Goal: Transaction & Acquisition: Purchase product/service

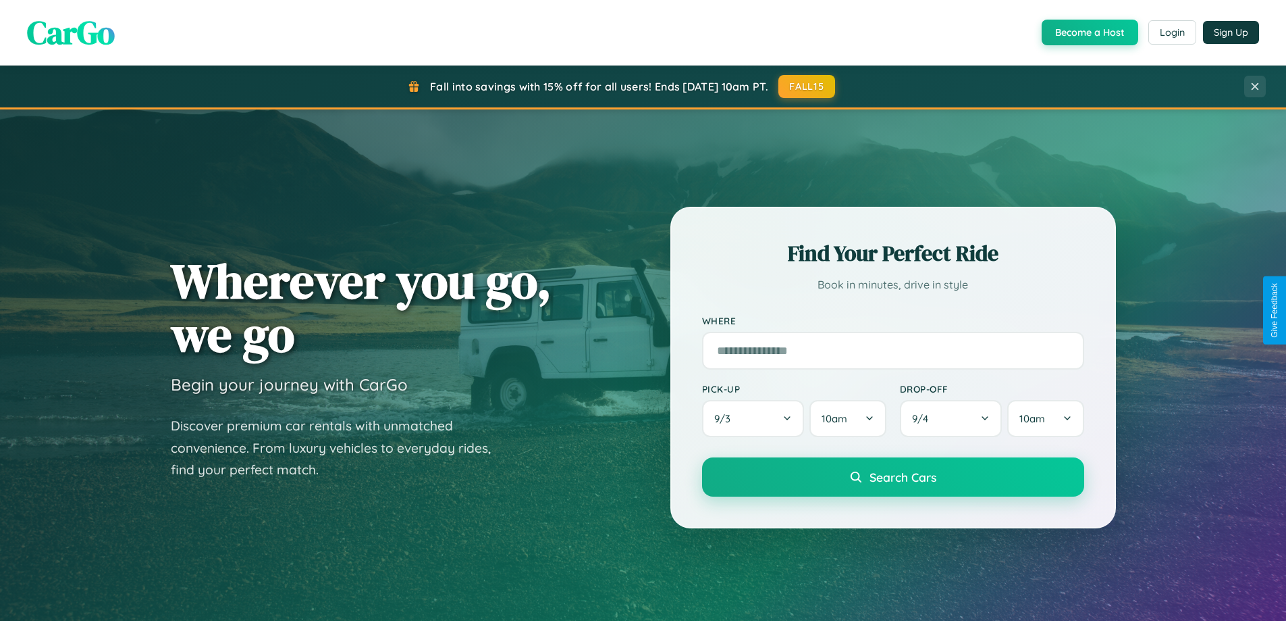
scroll to position [929, 0]
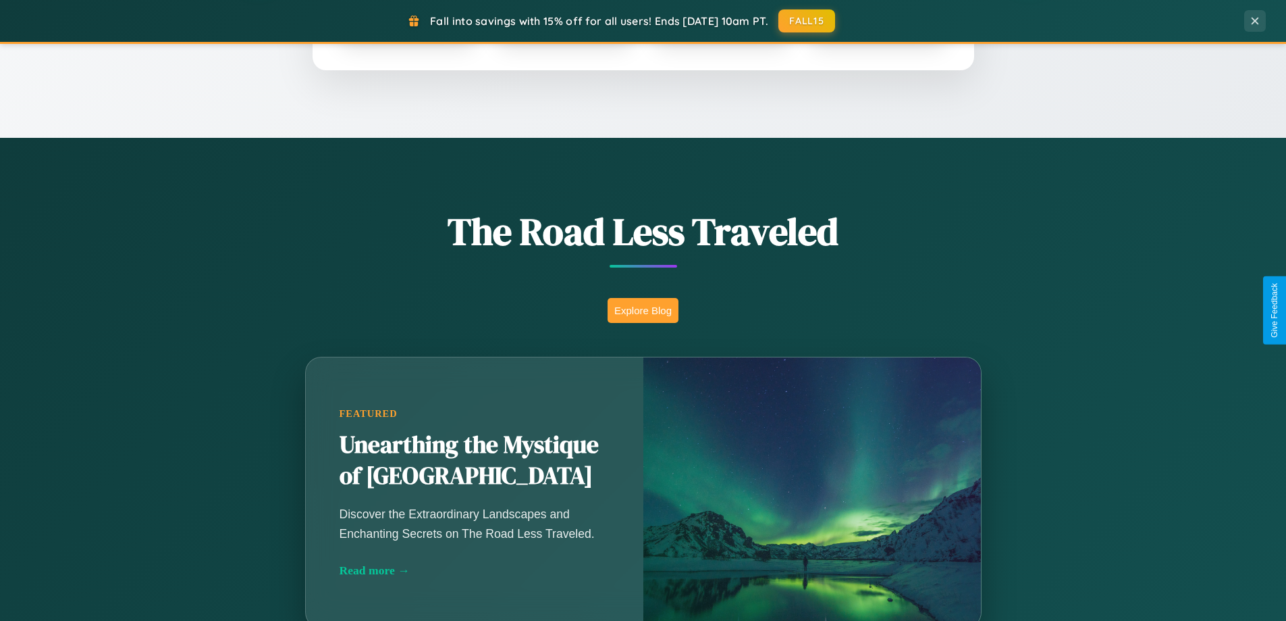
click at [643, 310] on button "Explore Blog" at bounding box center [643, 310] width 71 height 25
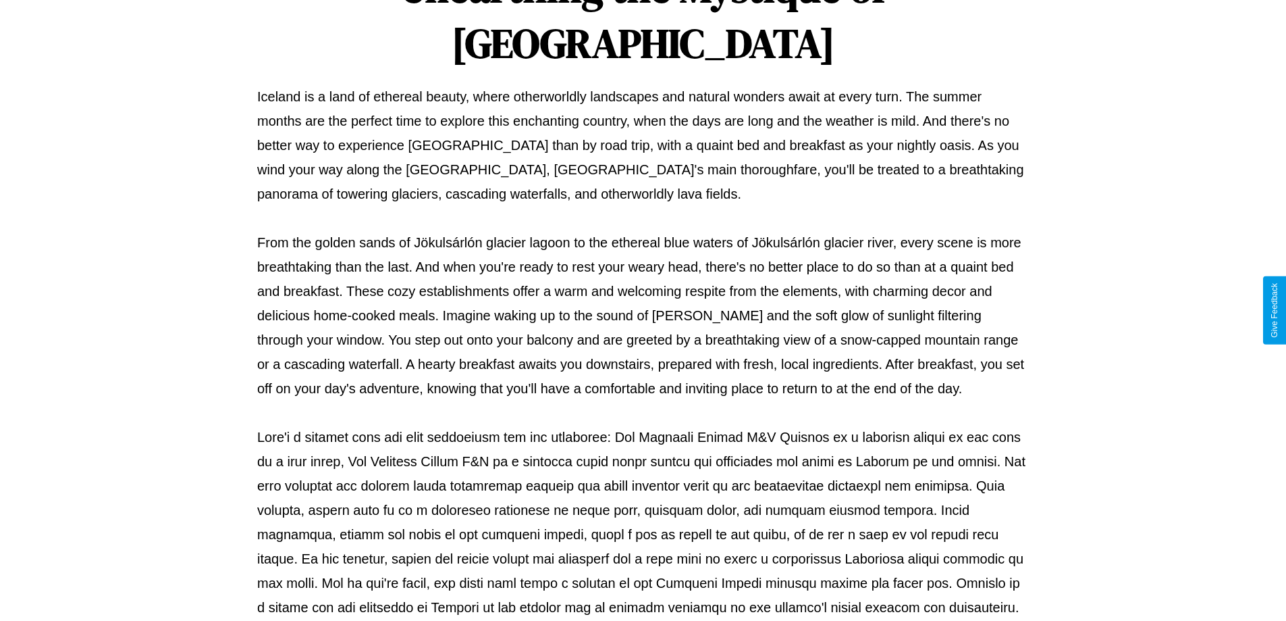
scroll to position [437, 0]
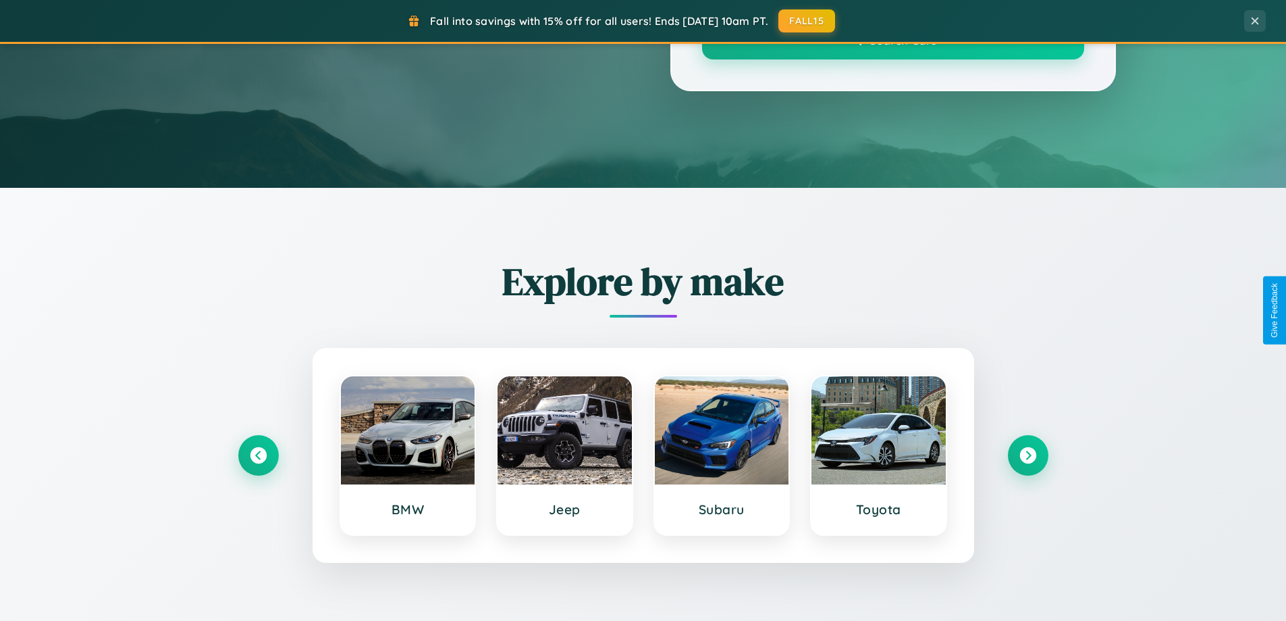
scroll to position [929, 0]
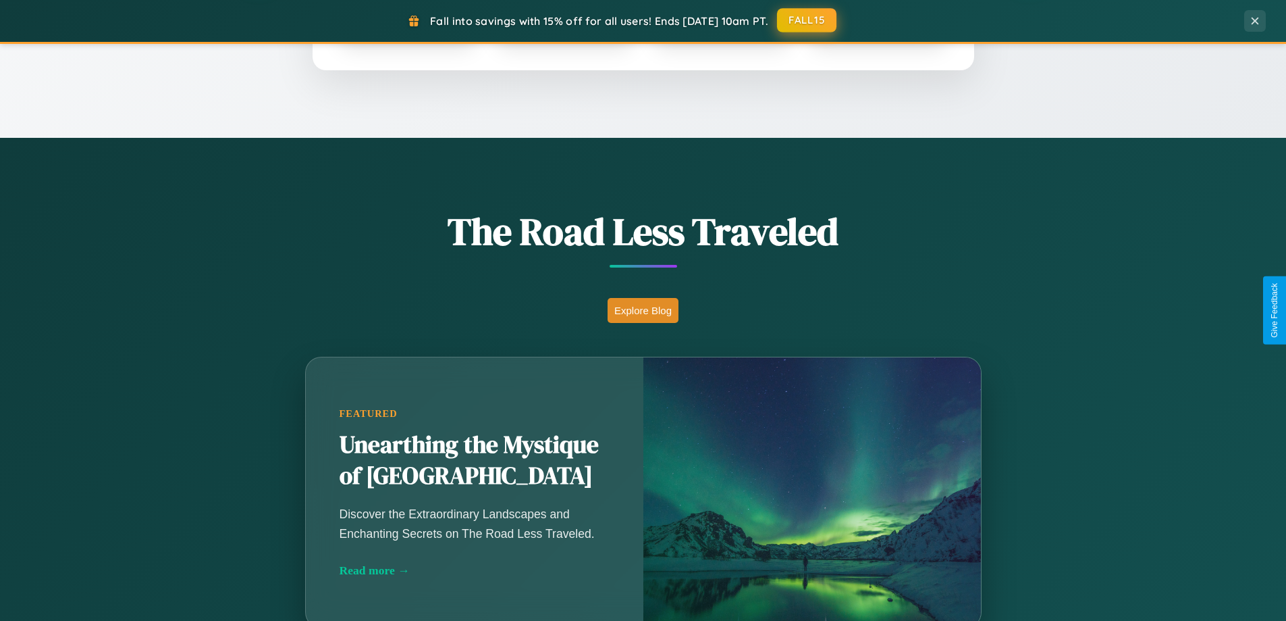
click at [808, 20] on button "FALL15" at bounding box center [806, 20] width 59 height 24
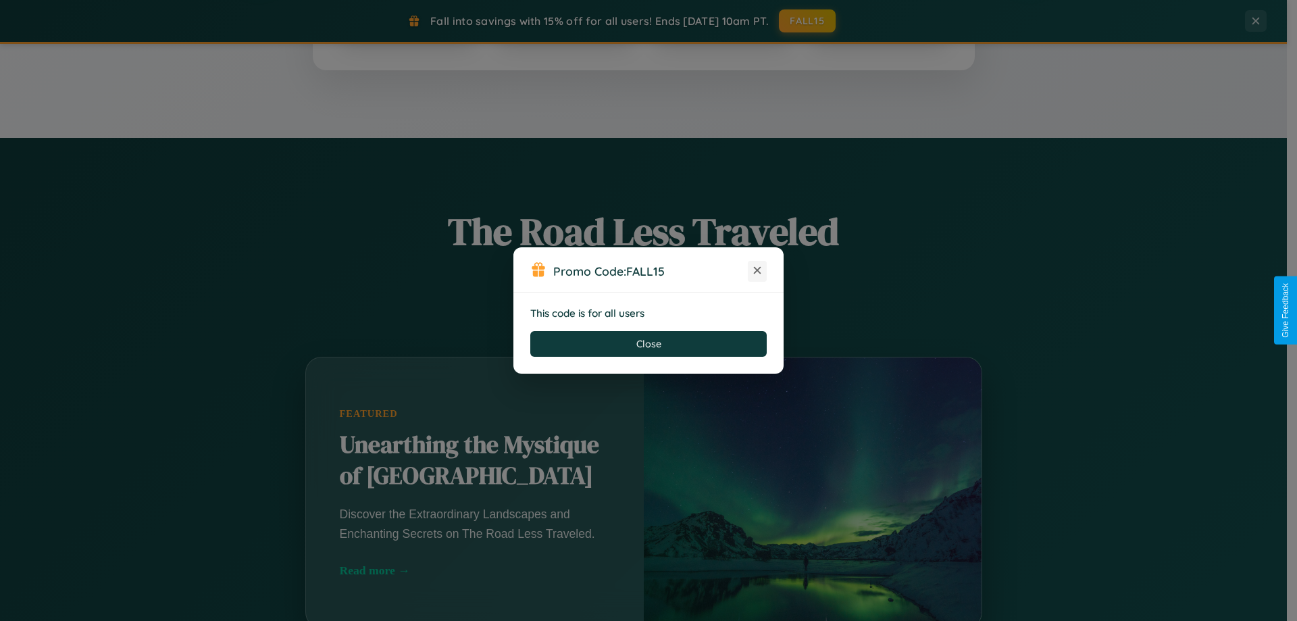
click at [757, 271] on icon at bounding box center [757, 270] width 14 height 14
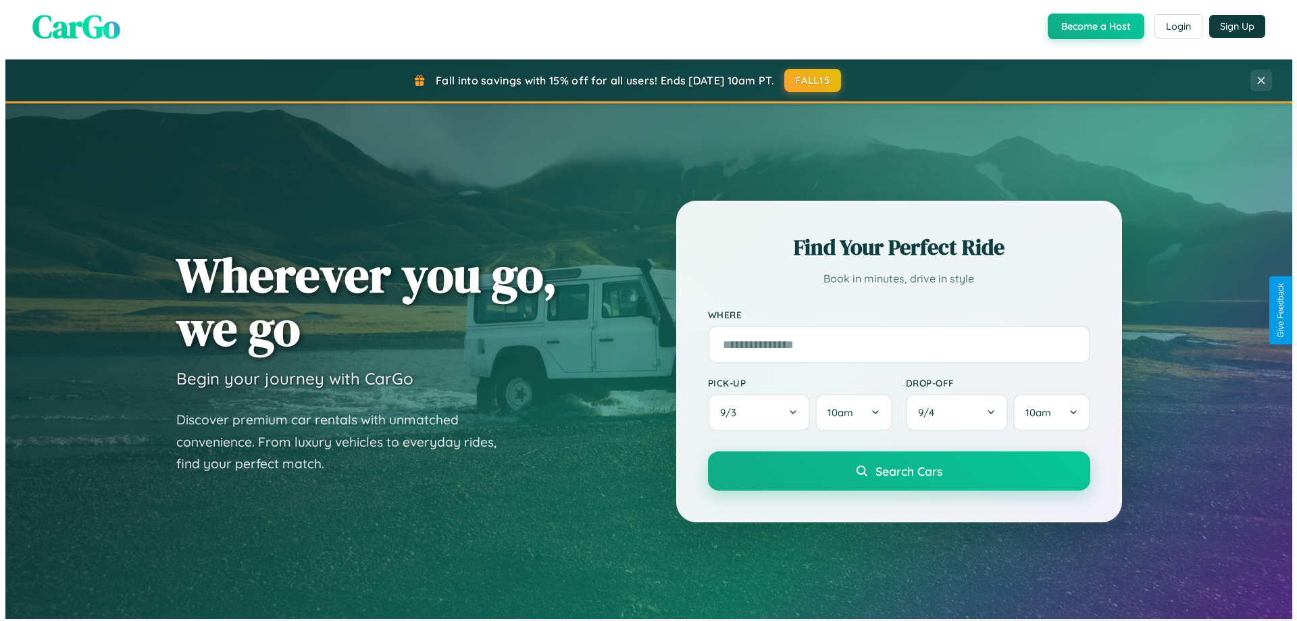
scroll to position [0, 0]
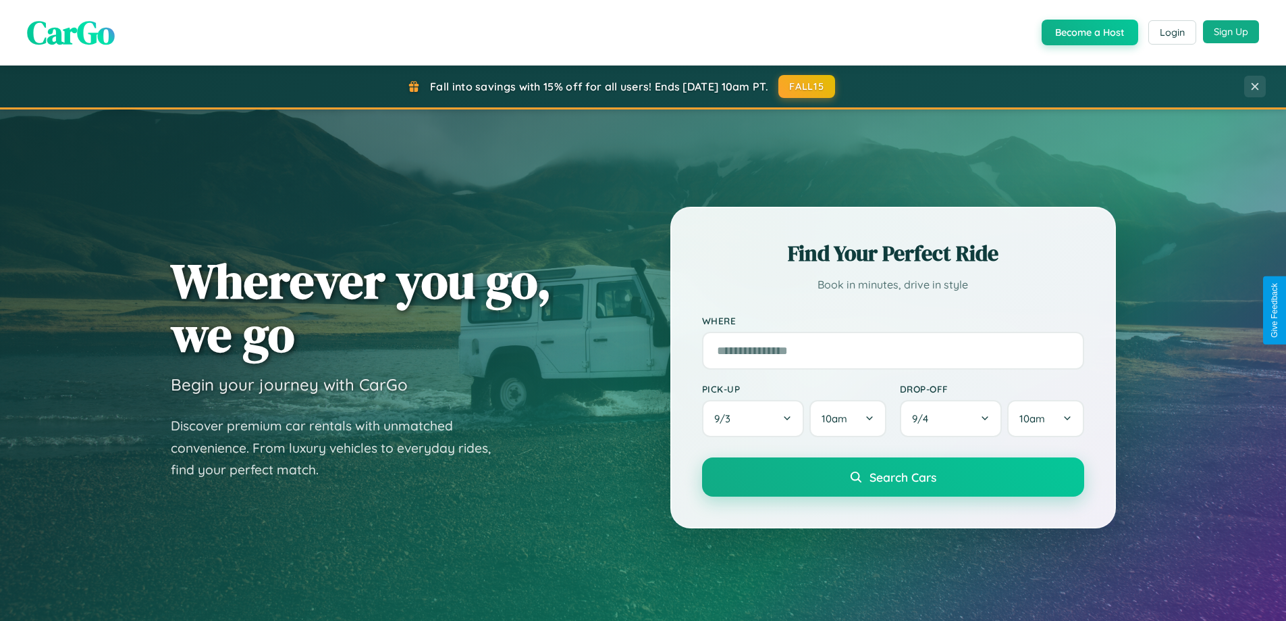
click at [1231, 32] on button "Sign Up" at bounding box center [1231, 31] width 56 height 23
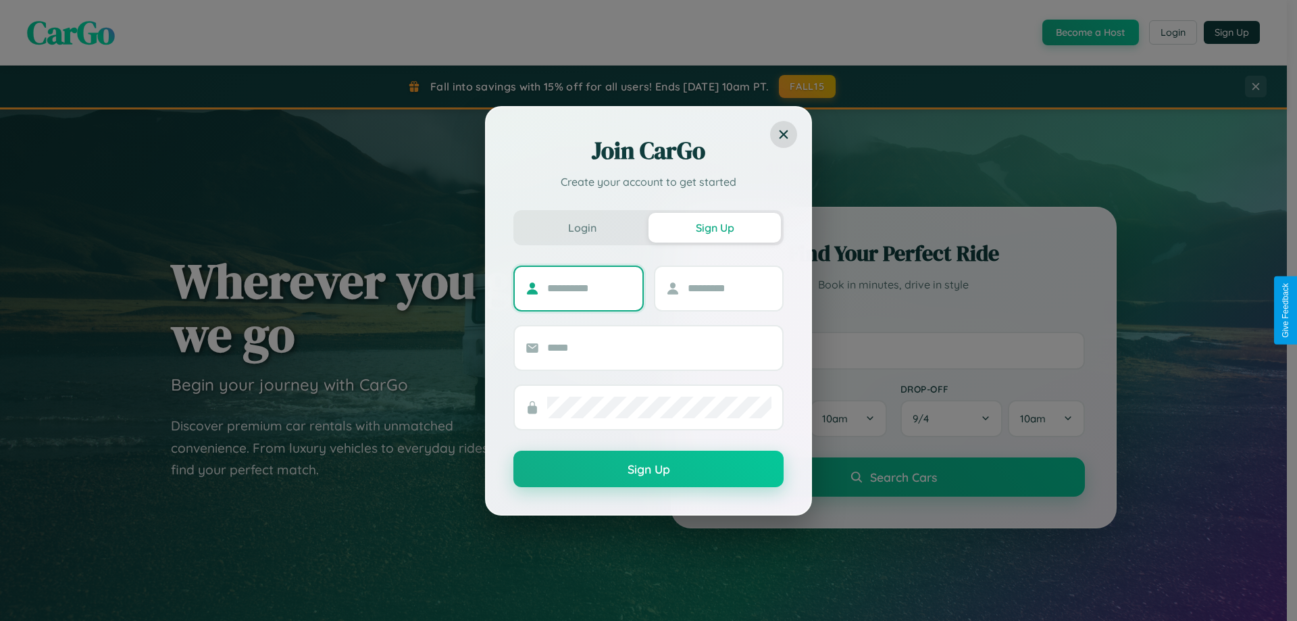
click at [589, 288] on input "text" at bounding box center [589, 289] width 84 height 22
type input "*****"
click at [729, 288] on input "text" at bounding box center [729, 289] width 84 height 22
type input "******"
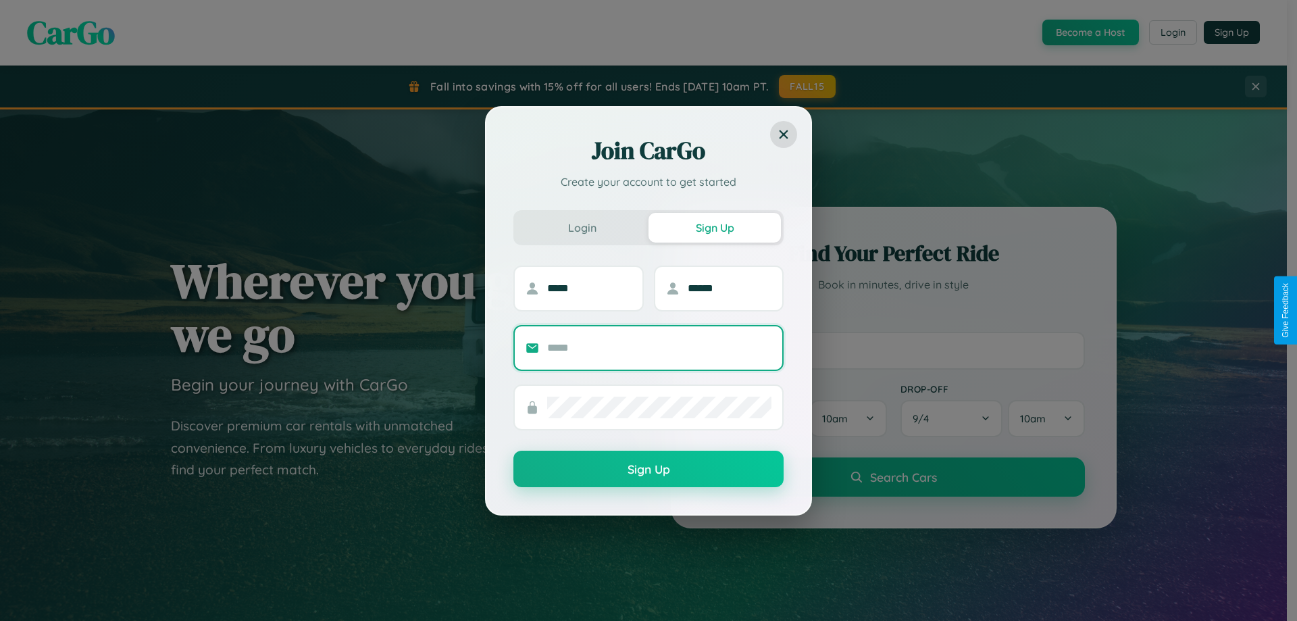
click at [659, 347] on input "text" at bounding box center [659, 348] width 224 height 22
type input "**********"
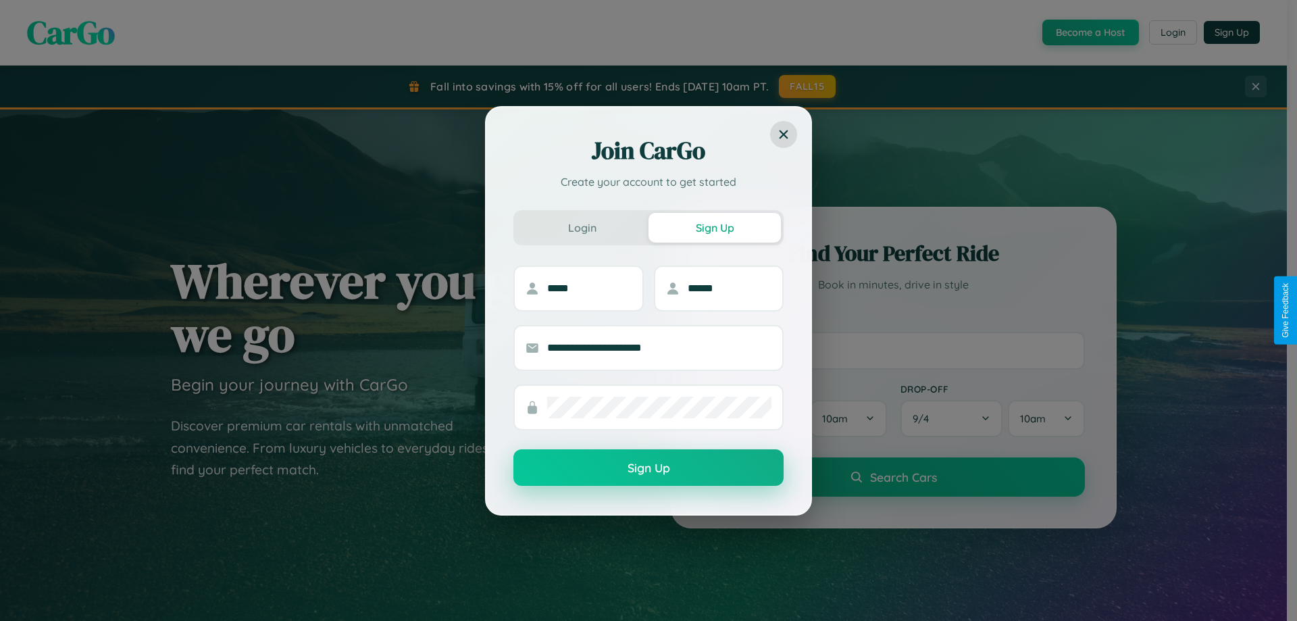
click at [648, 468] on button "Sign Up" at bounding box center [648, 467] width 270 height 36
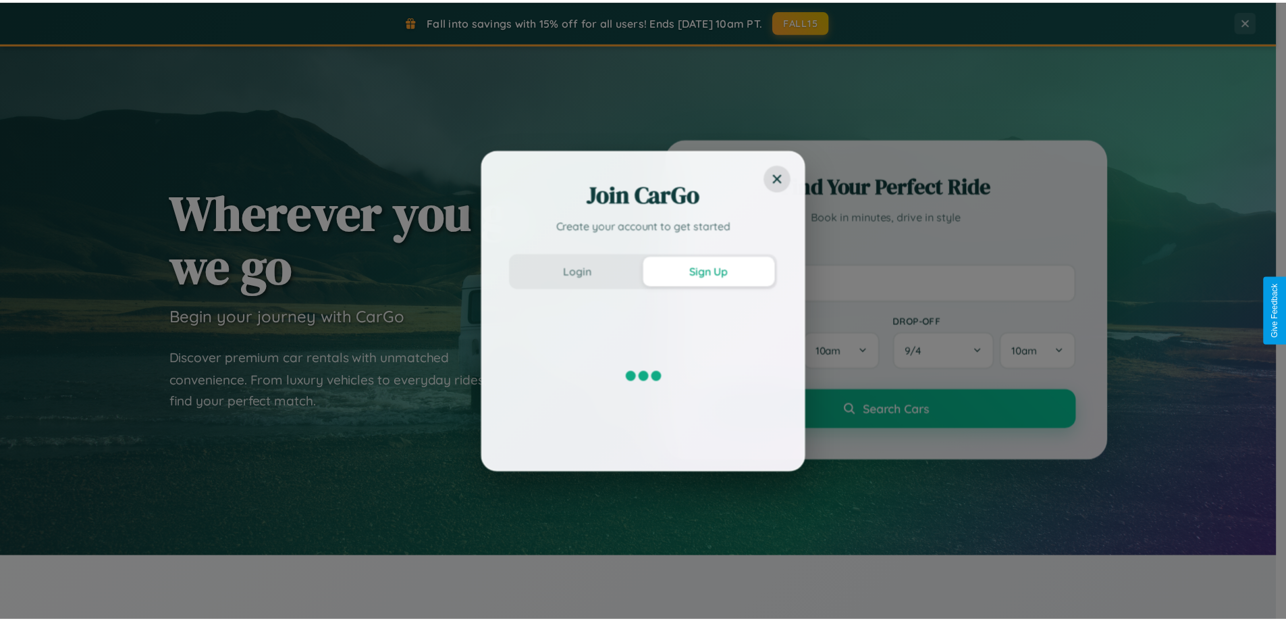
scroll to position [582, 0]
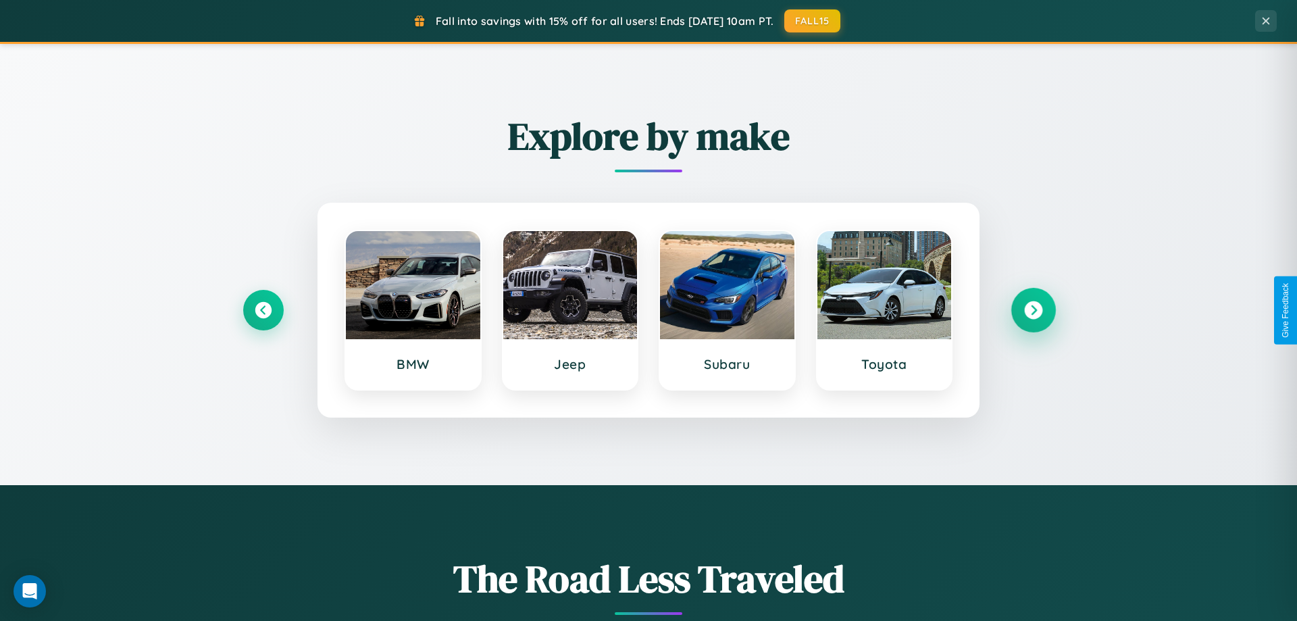
click at [1028, 310] on icon at bounding box center [1033, 310] width 18 height 18
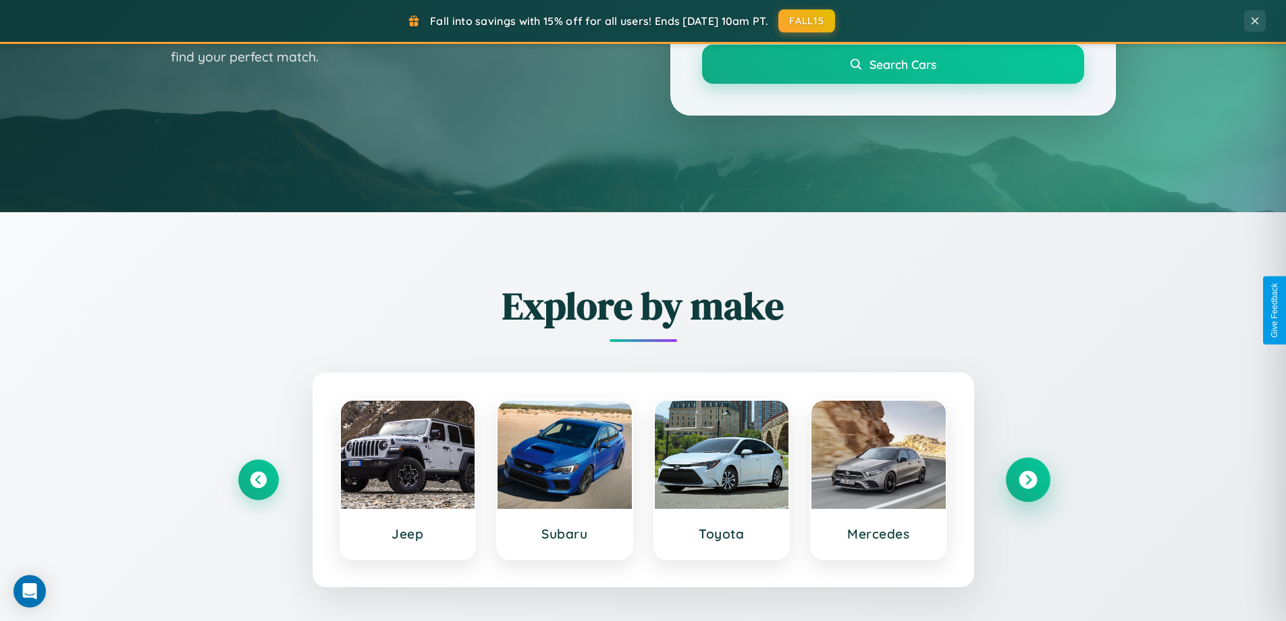
scroll to position [40, 0]
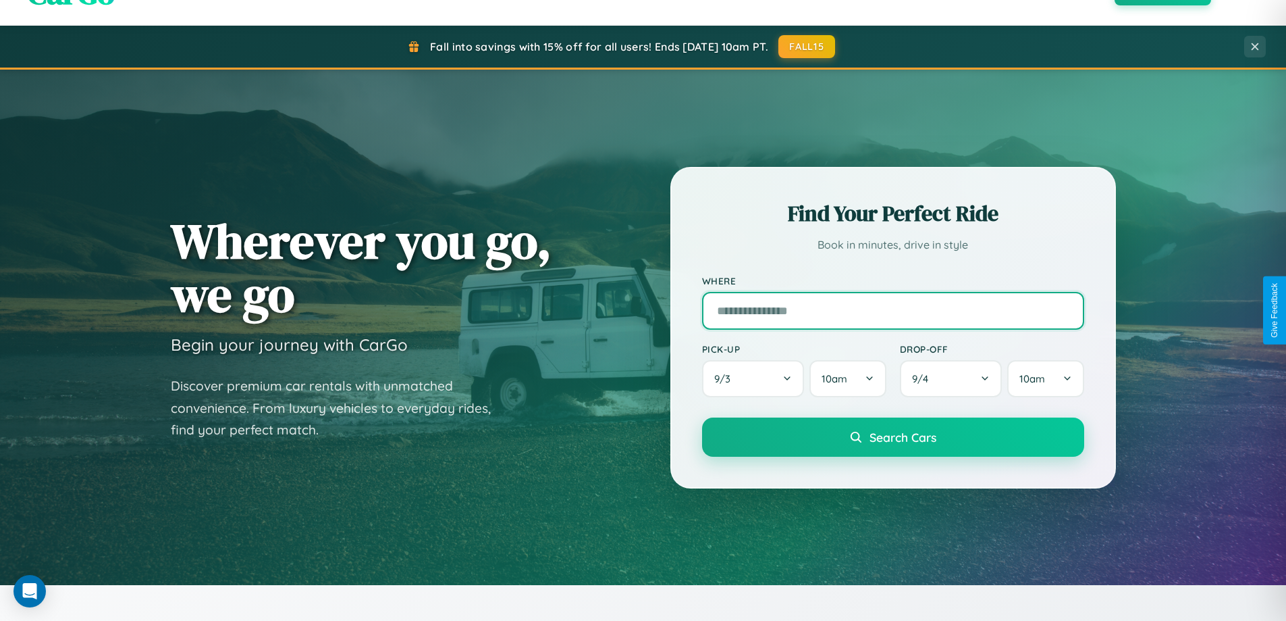
click at [893, 310] on input "text" at bounding box center [893, 311] width 382 height 38
type input "**********"
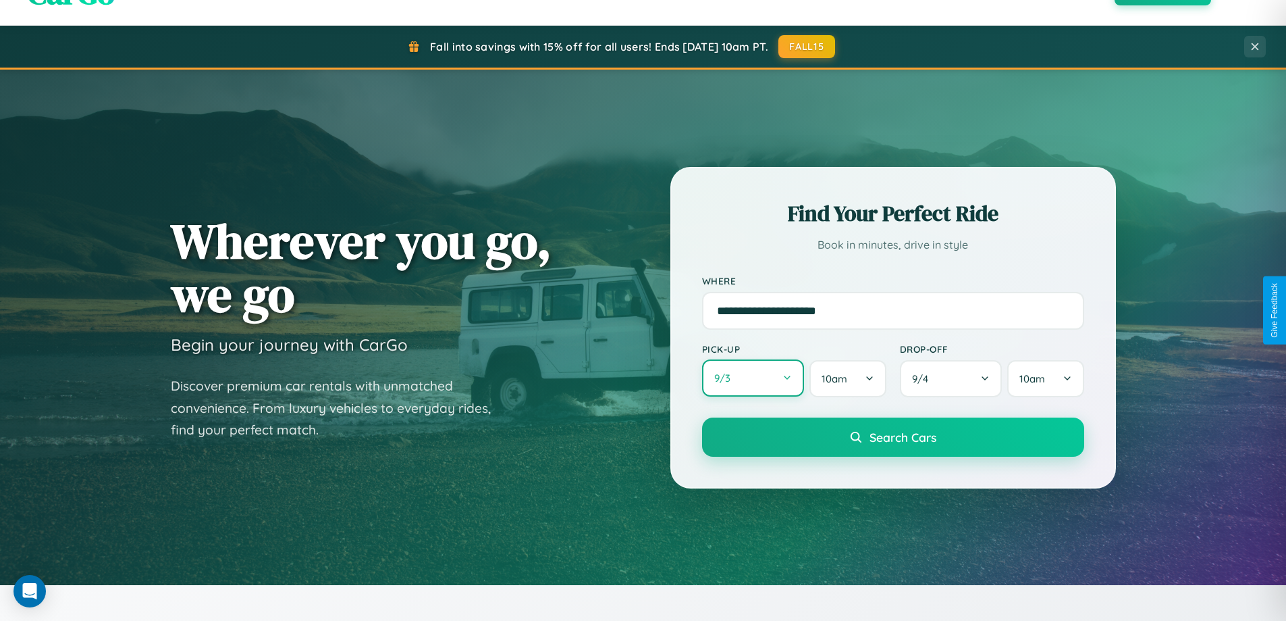
click at [753, 378] on button "9 / 3" at bounding box center [753, 377] width 103 height 37
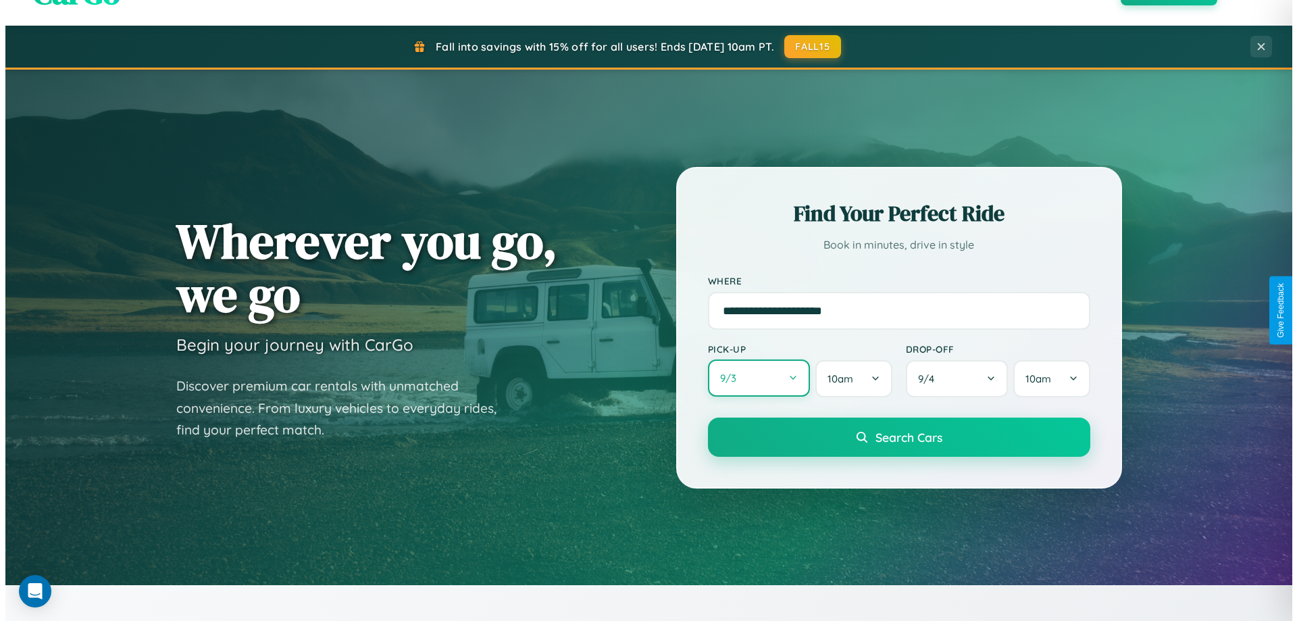
select select "*"
select select "****"
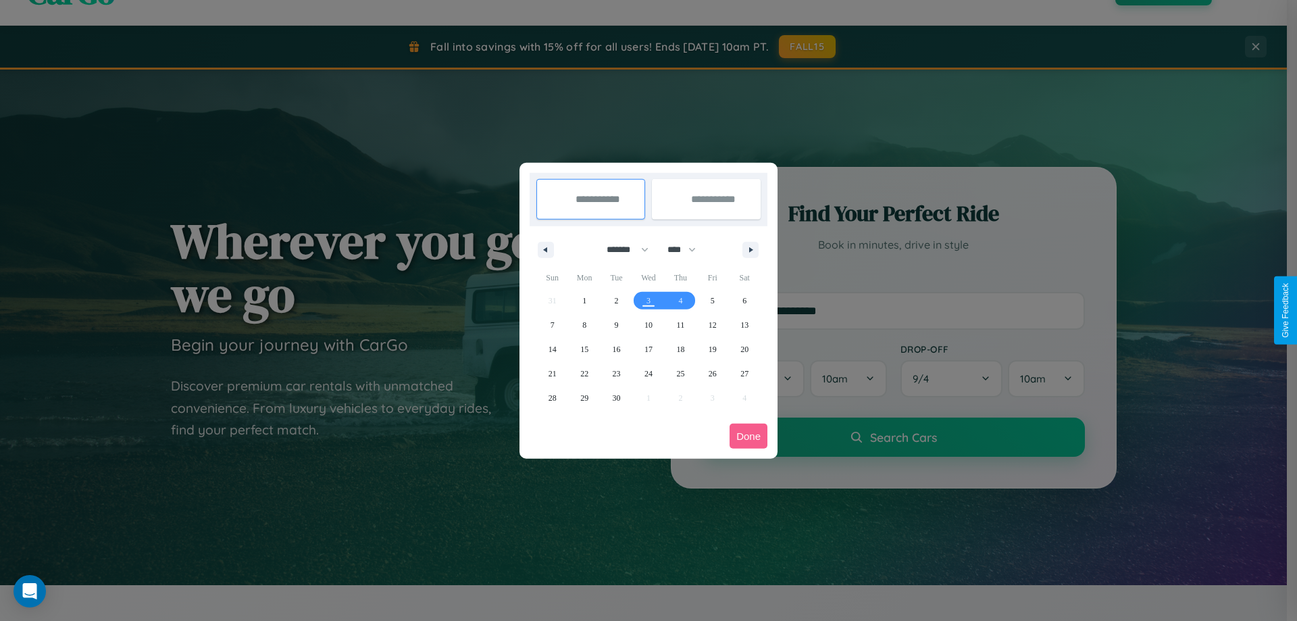
click at [621, 249] on select "******* ******** ***** ***** *** **** **** ****** ********* ******* ******** **…" at bounding box center [624, 249] width 57 height 22
select select "*"
click at [648, 373] on span "22" at bounding box center [648, 373] width 8 height 24
type input "**********"
click at [744, 373] on span "25" at bounding box center [744, 373] width 8 height 24
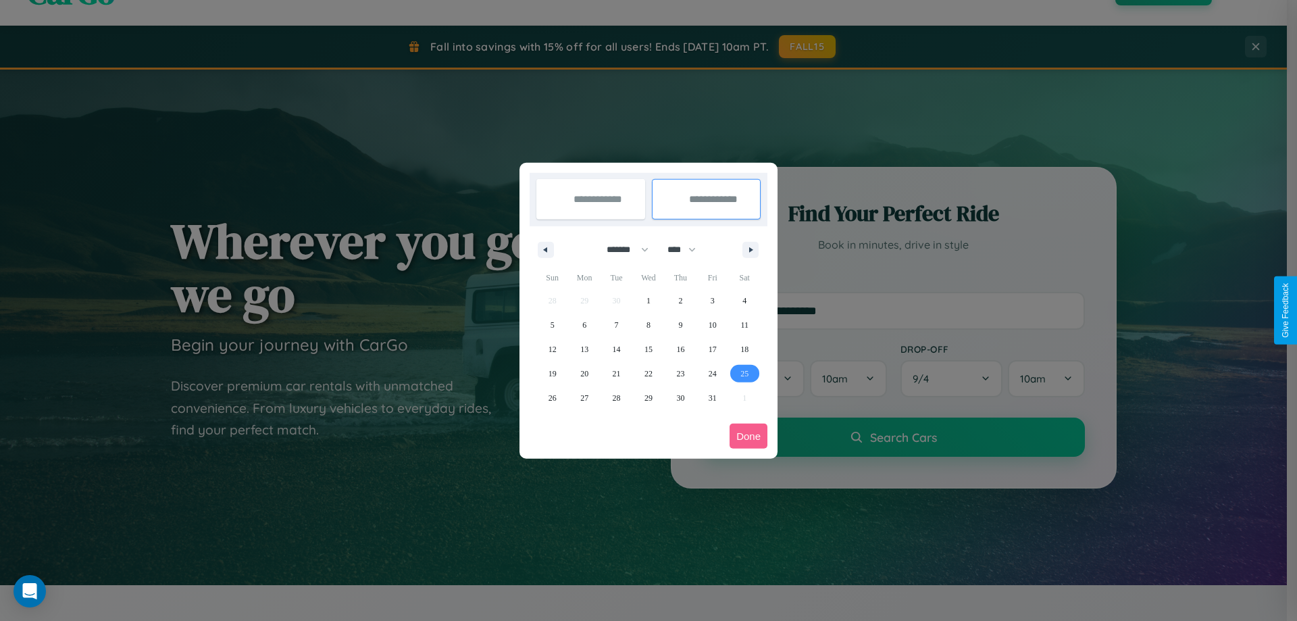
type input "**********"
click at [748, 436] on button "Done" at bounding box center [748, 435] width 38 height 25
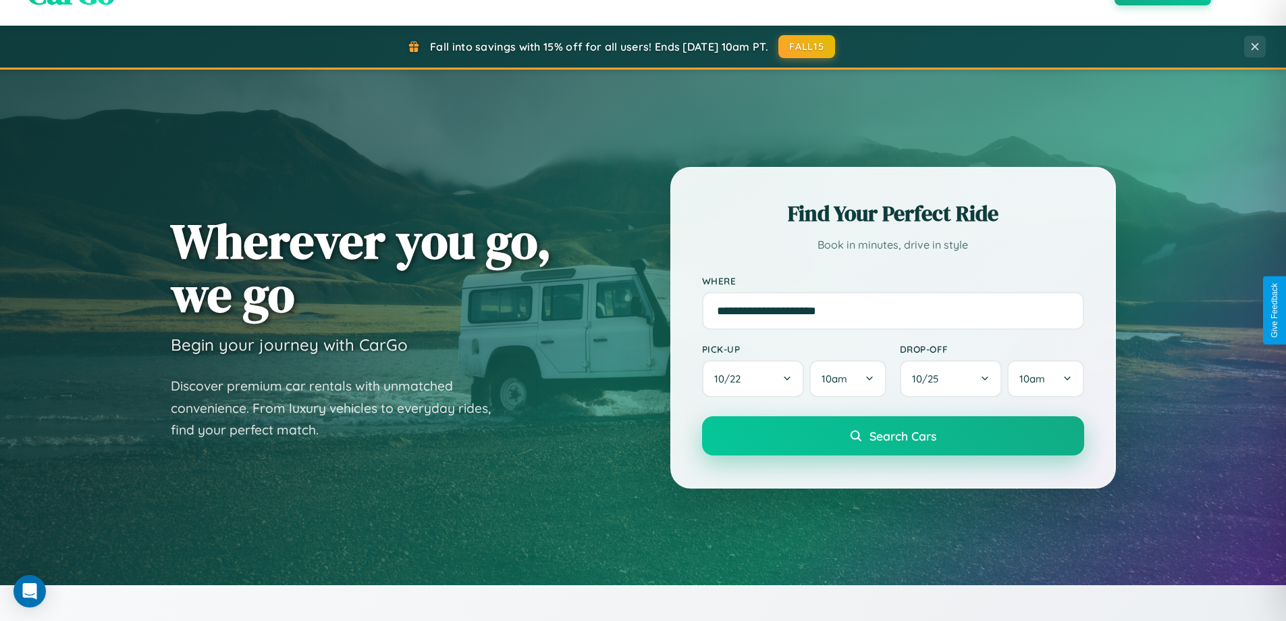
click at [893, 436] on span "Search Cars" at bounding box center [903, 435] width 67 height 15
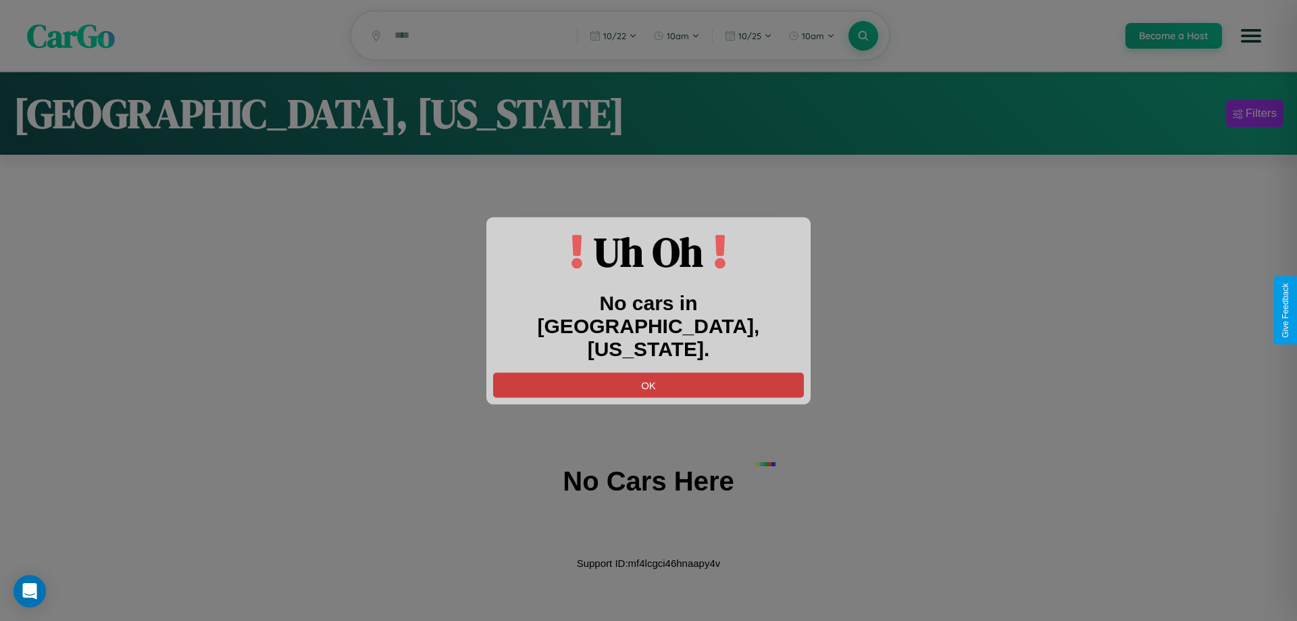
click at [648, 372] on button "OK" at bounding box center [648, 384] width 311 height 25
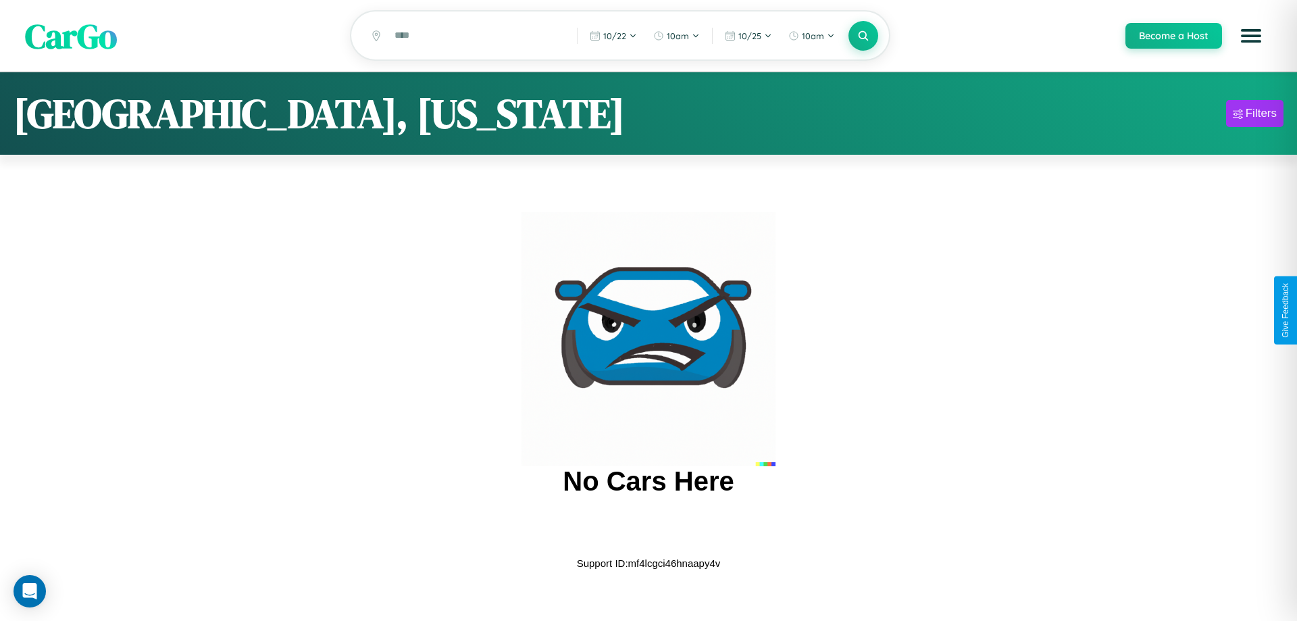
click at [71, 36] on span "CarGo" at bounding box center [71, 35] width 92 height 47
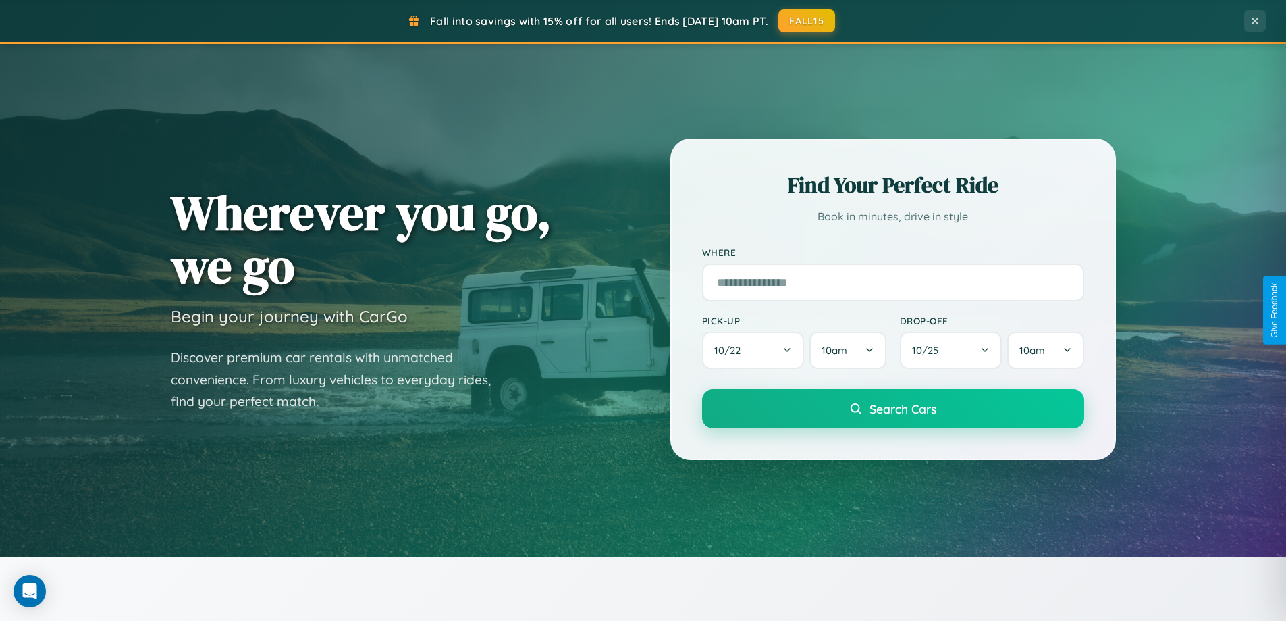
scroll to position [582, 0]
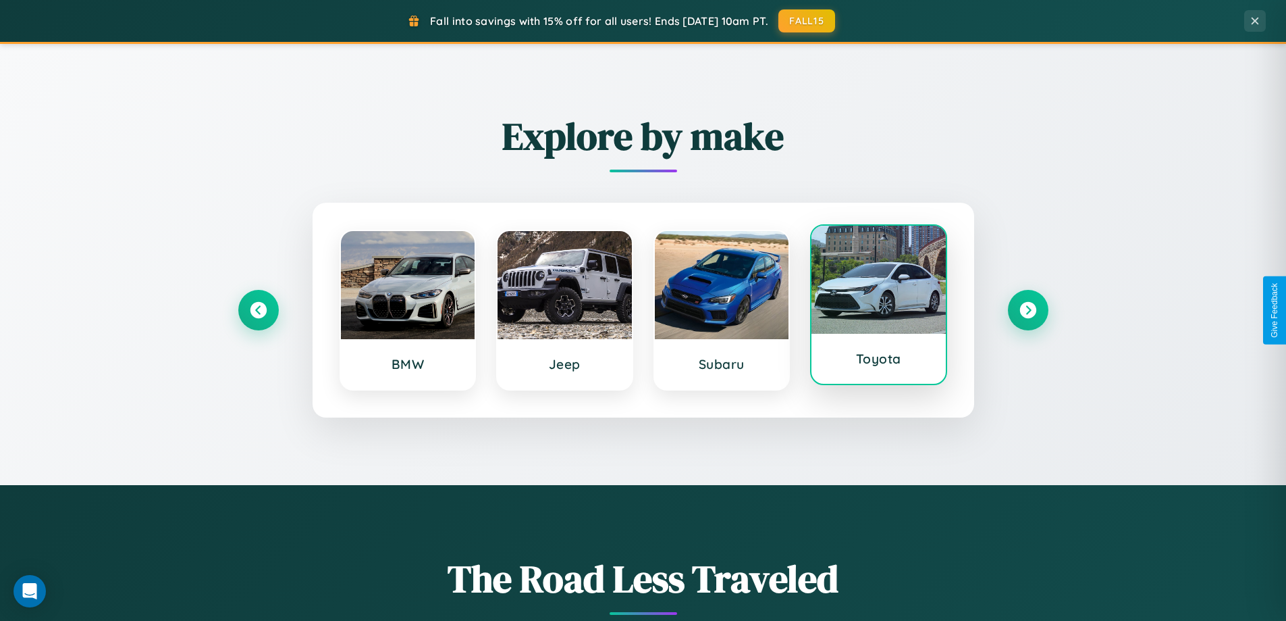
click at [879, 306] on div at bounding box center [879, 280] width 134 height 108
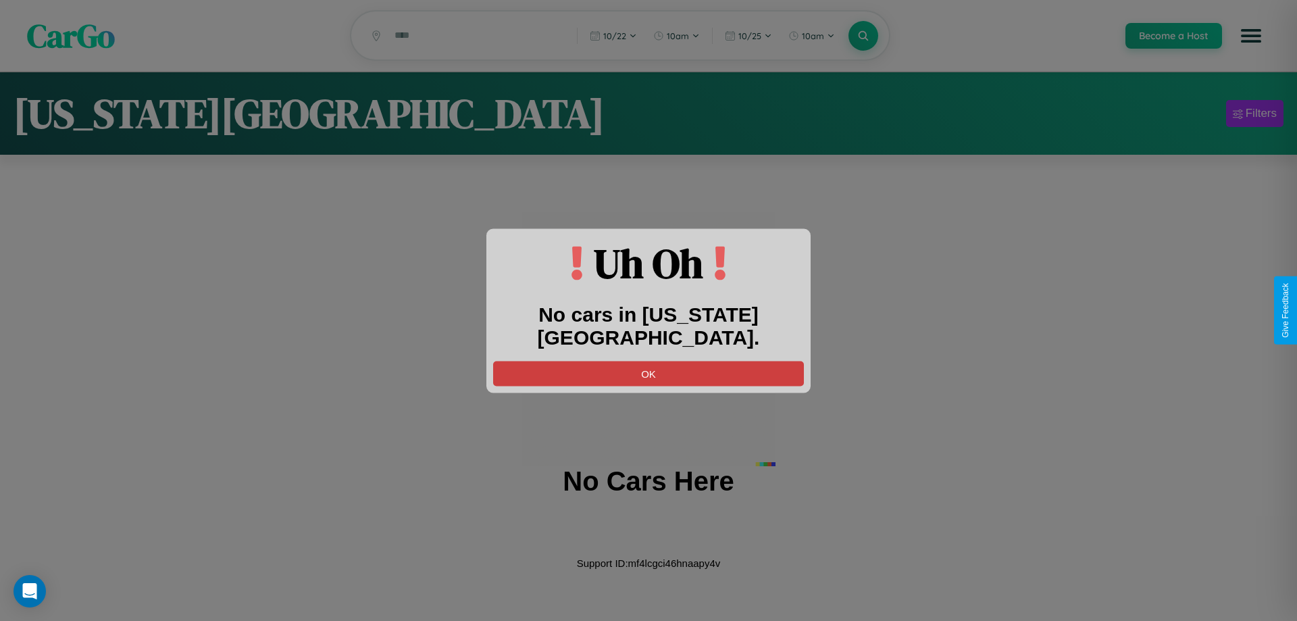
click at [648, 361] on button "OK" at bounding box center [648, 373] width 311 height 25
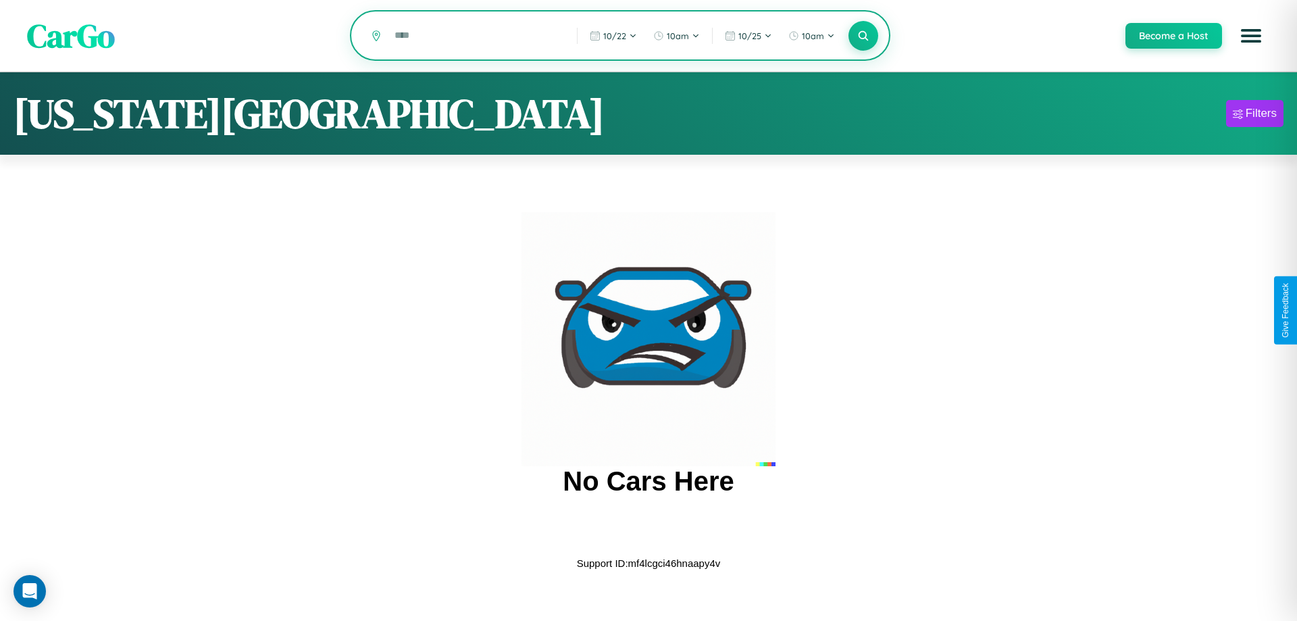
click at [475, 36] on input "text" at bounding box center [476, 36] width 176 height 24
type input "*"
click at [862, 36] on icon at bounding box center [862, 35] width 13 height 13
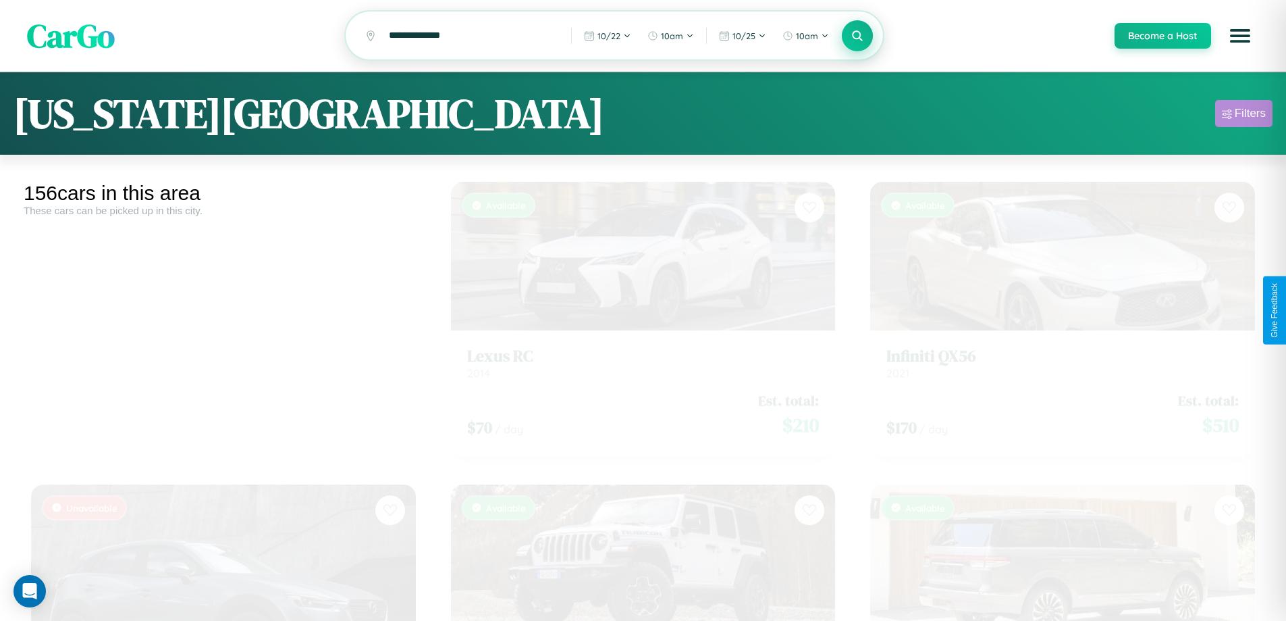
click at [1244, 115] on div "Filters" at bounding box center [1250, 114] width 31 height 14
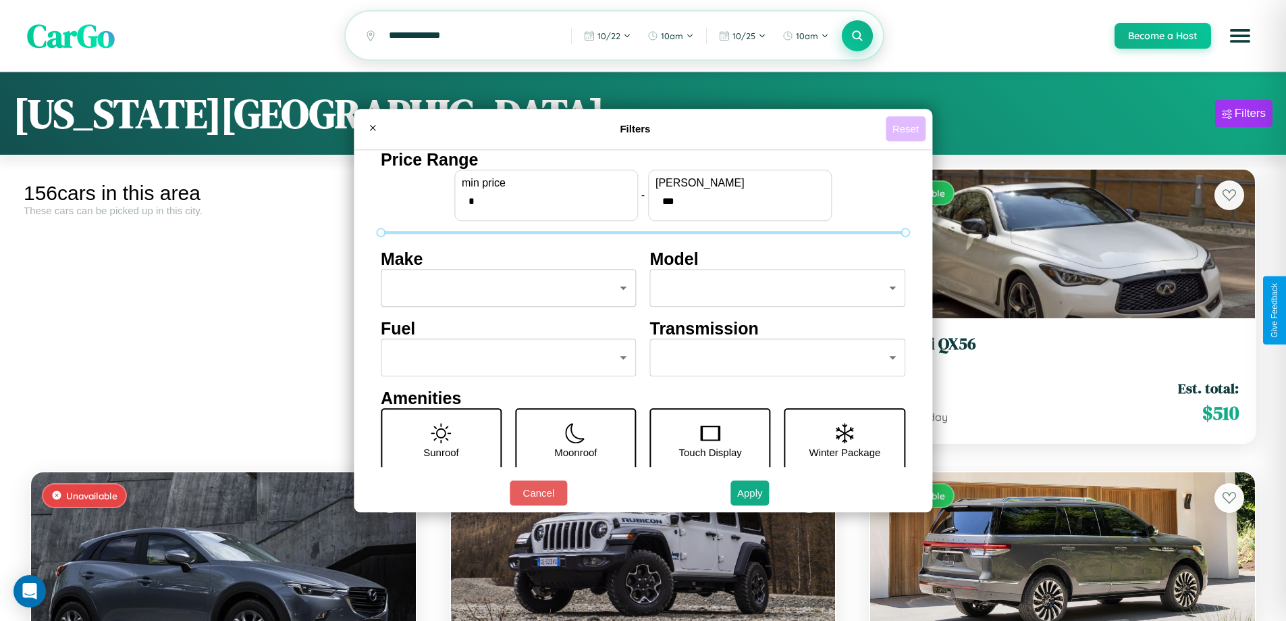
click at [908, 128] on button "Reset" at bounding box center [906, 128] width 40 height 25
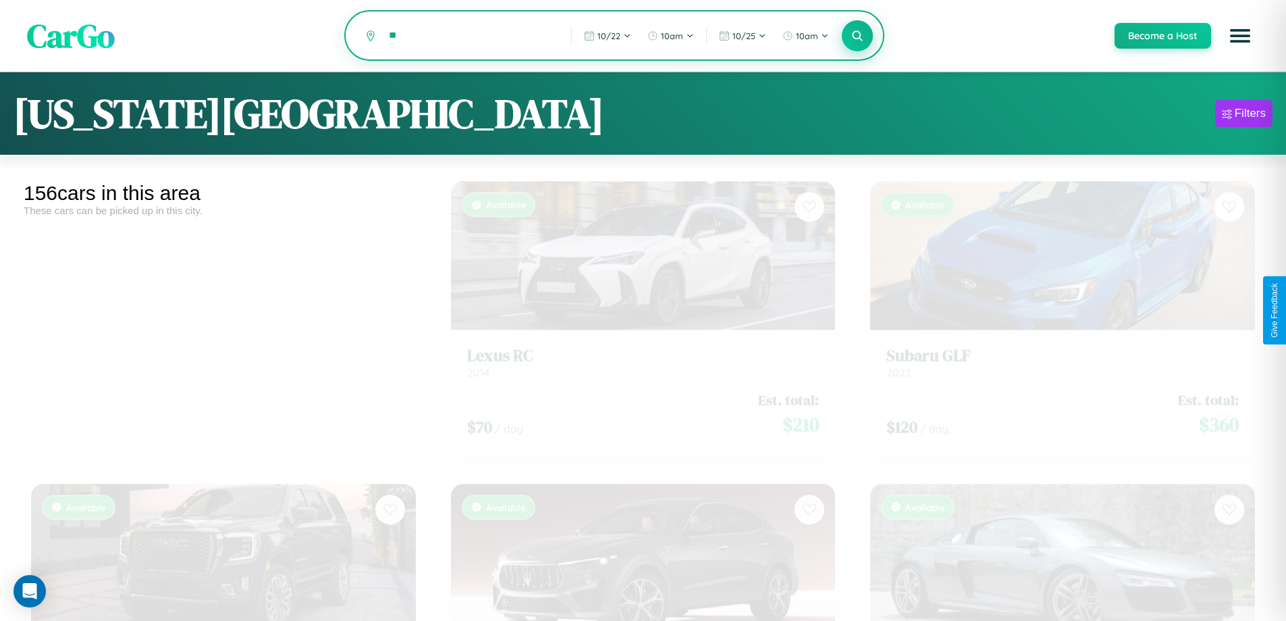
type input "*"
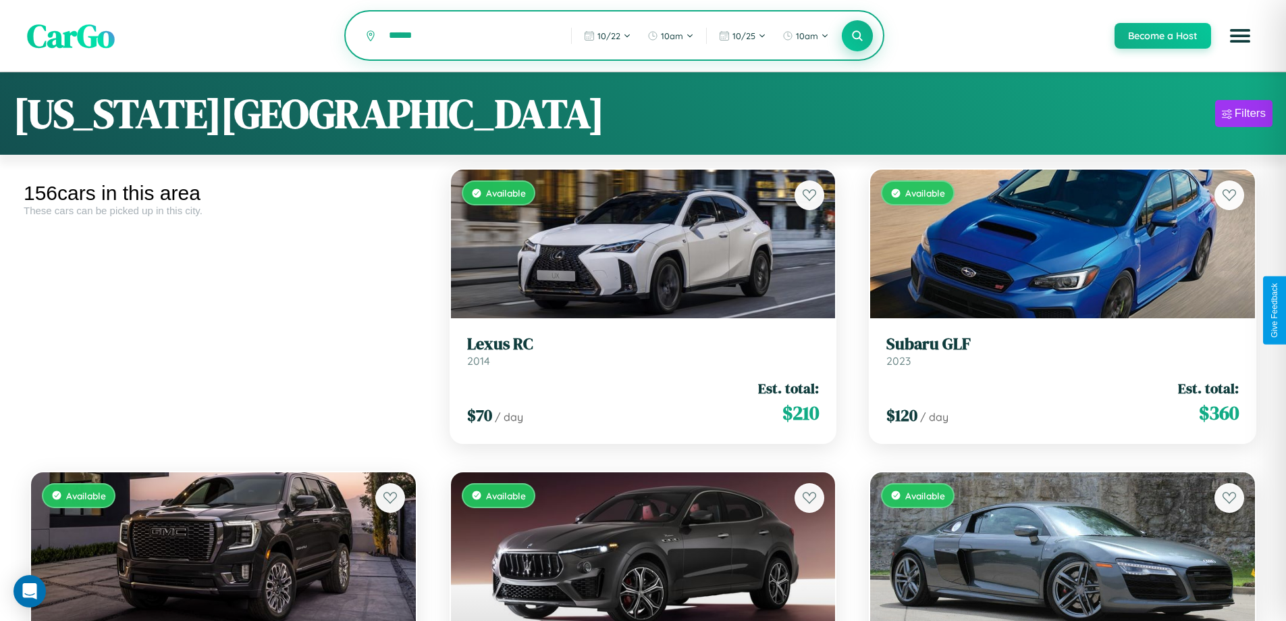
type input "******"
click at [857, 36] on icon at bounding box center [858, 35] width 13 height 13
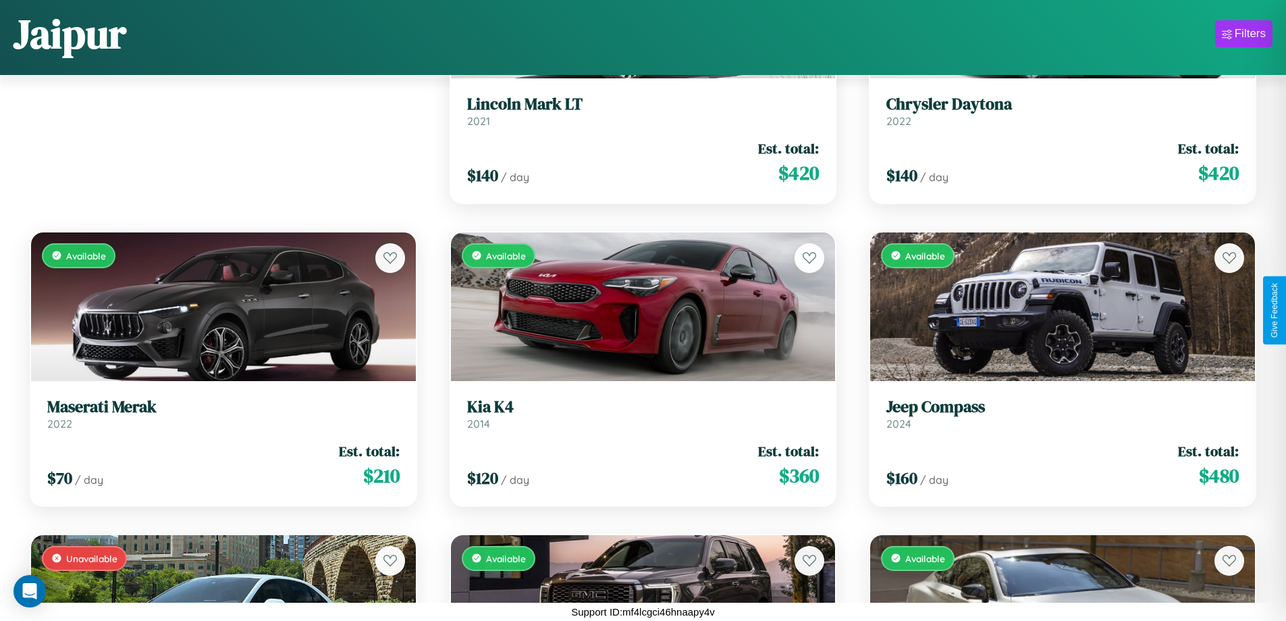
scroll to position [1702, 0]
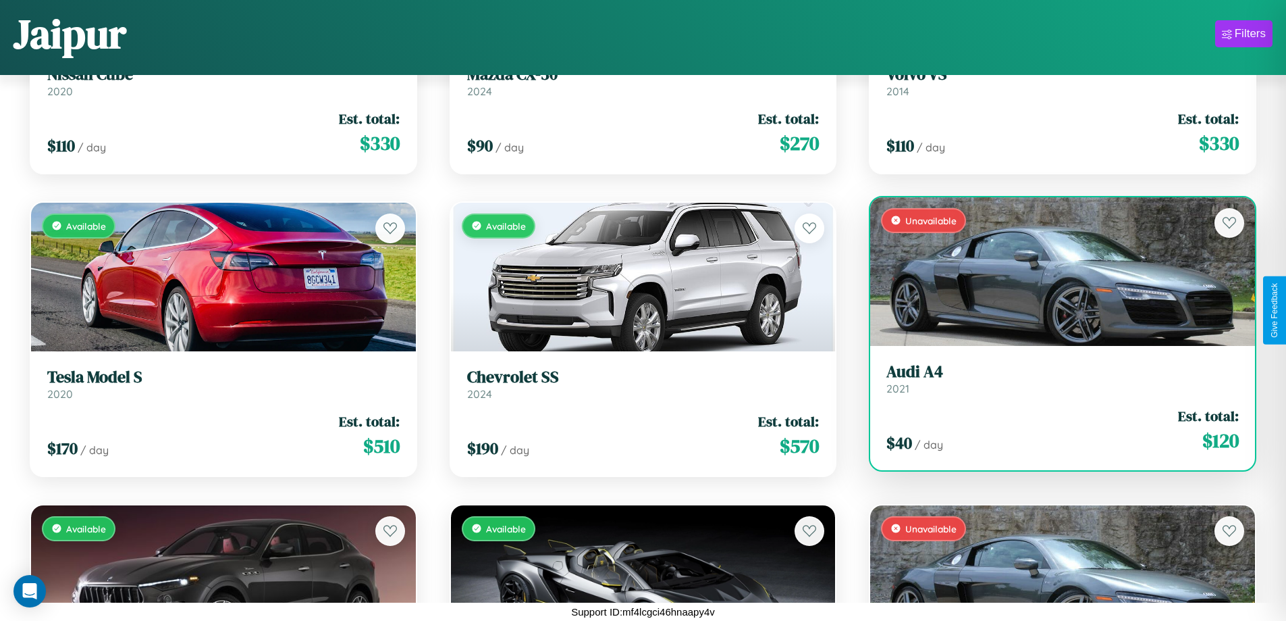
click at [1054, 379] on h3 "Audi A4" at bounding box center [1063, 372] width 352 height 20
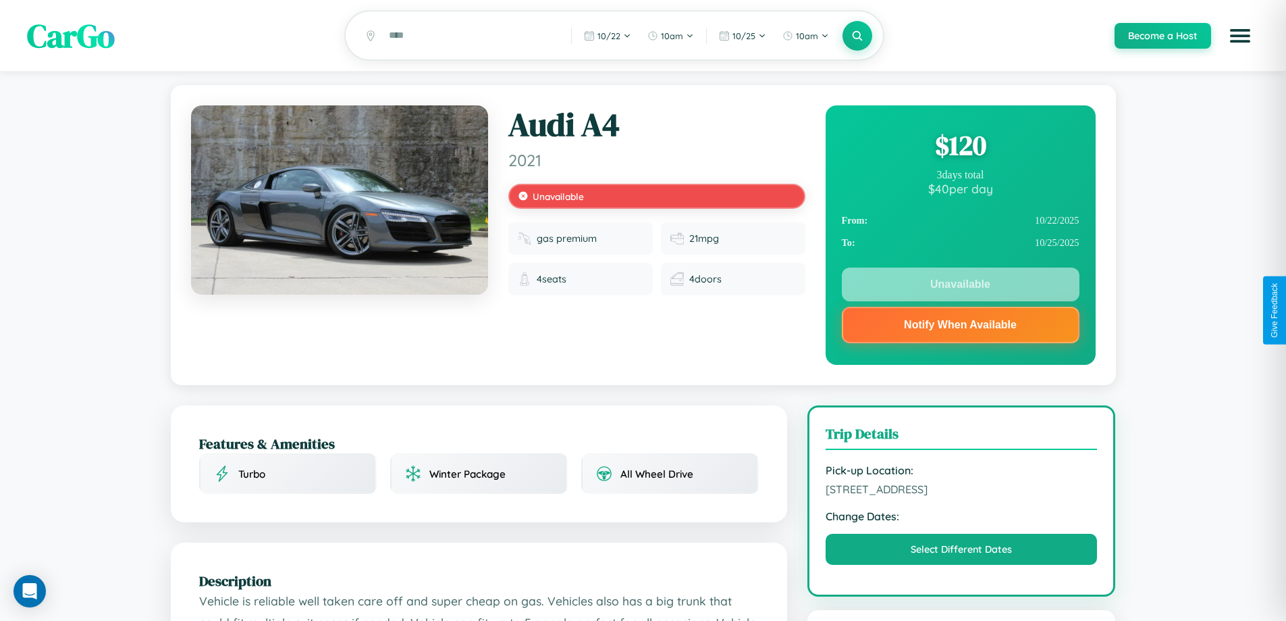
click at [960, 147] on div "$ 120" at bounding box center [961, 145] width 238 height 36
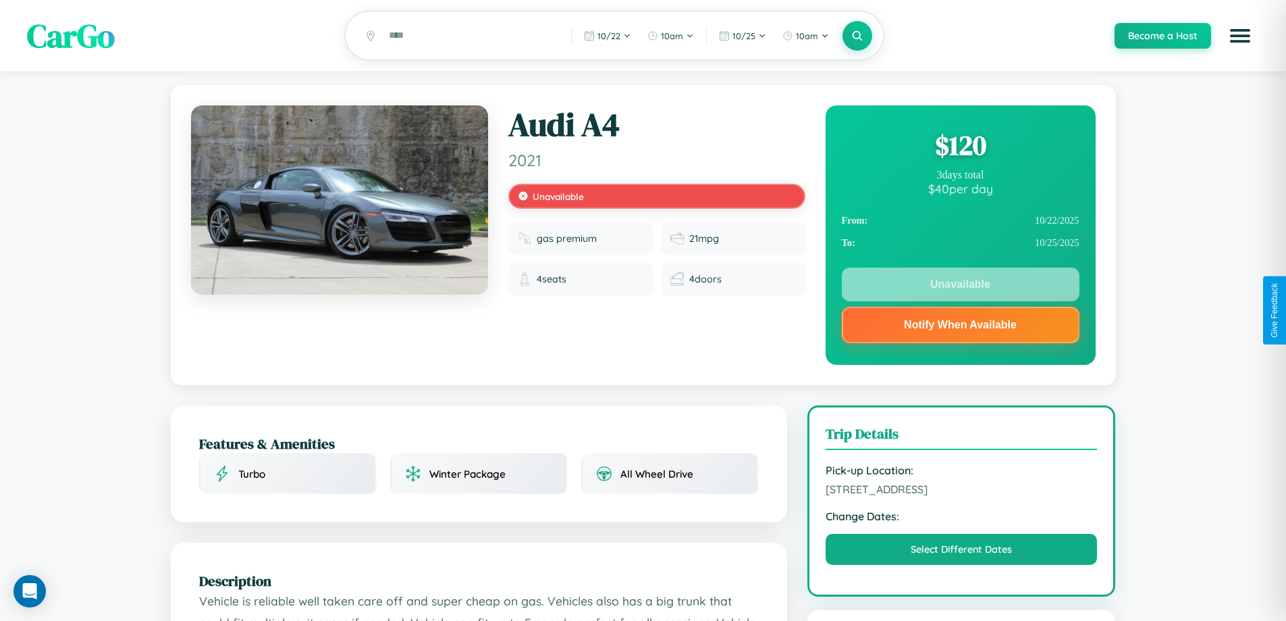
click at [960, 147] on div "$ 120" at bounding box center [961, 145] width 238 height 36
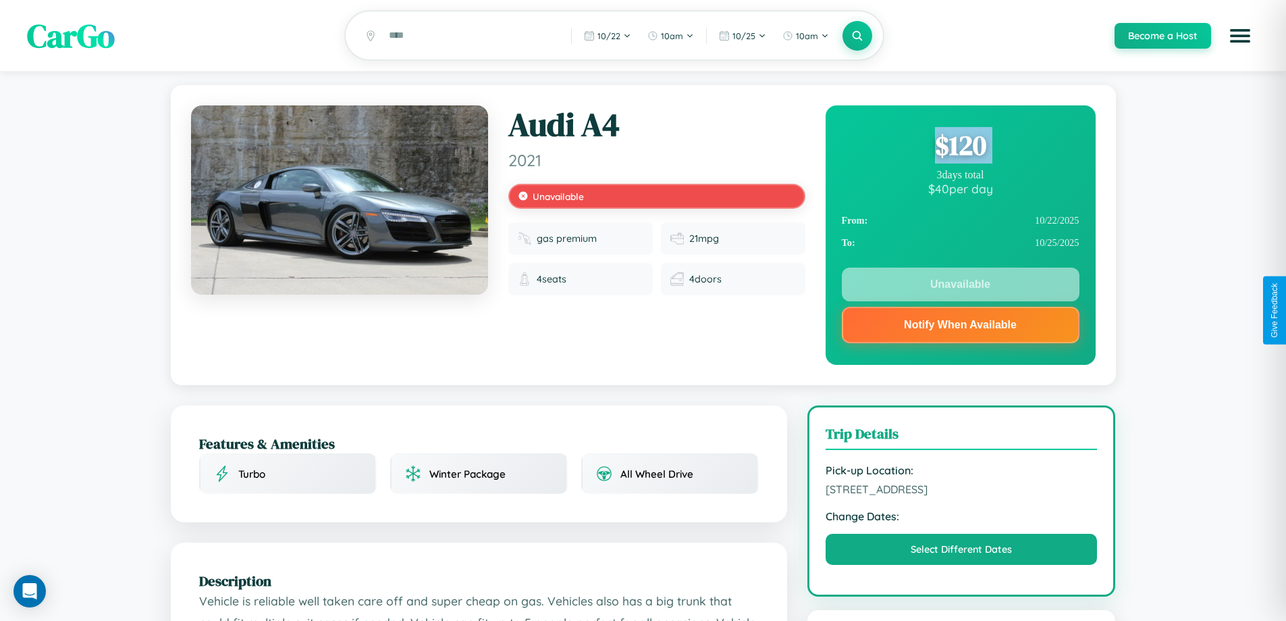
click at [960, 147] on div "$ 120" at bounding box center [961, 145] width 238 height 36
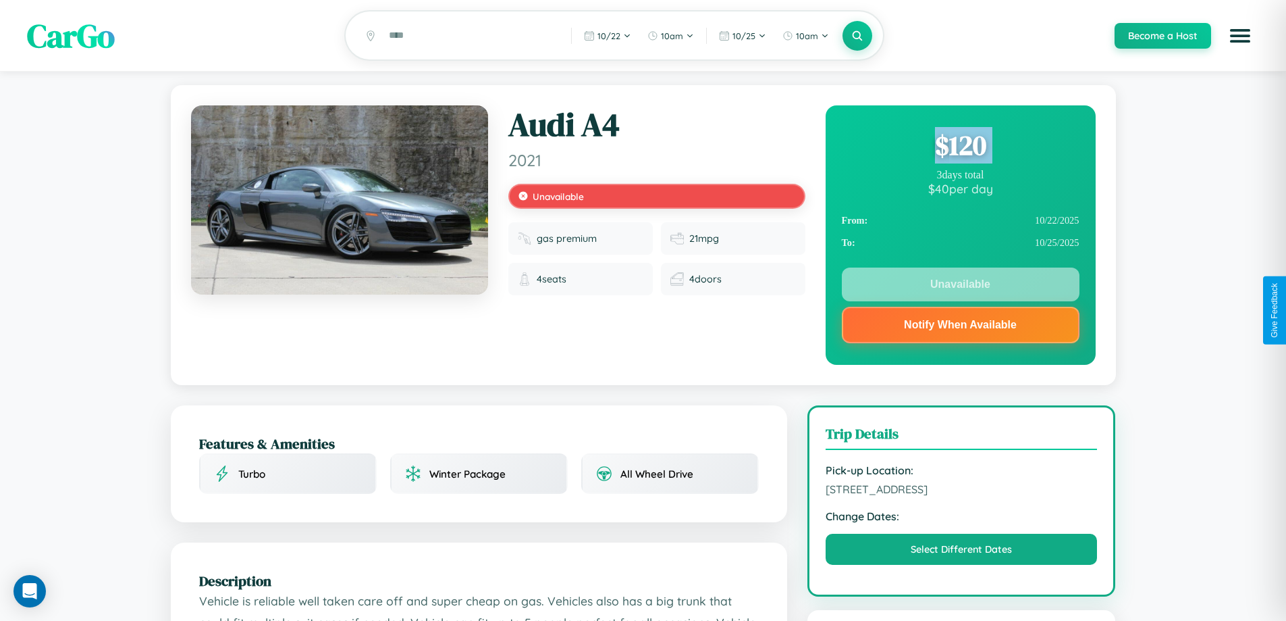
click at [960, 147] on div "$ 120" at bounding box center [961, 145] width 238 height 36
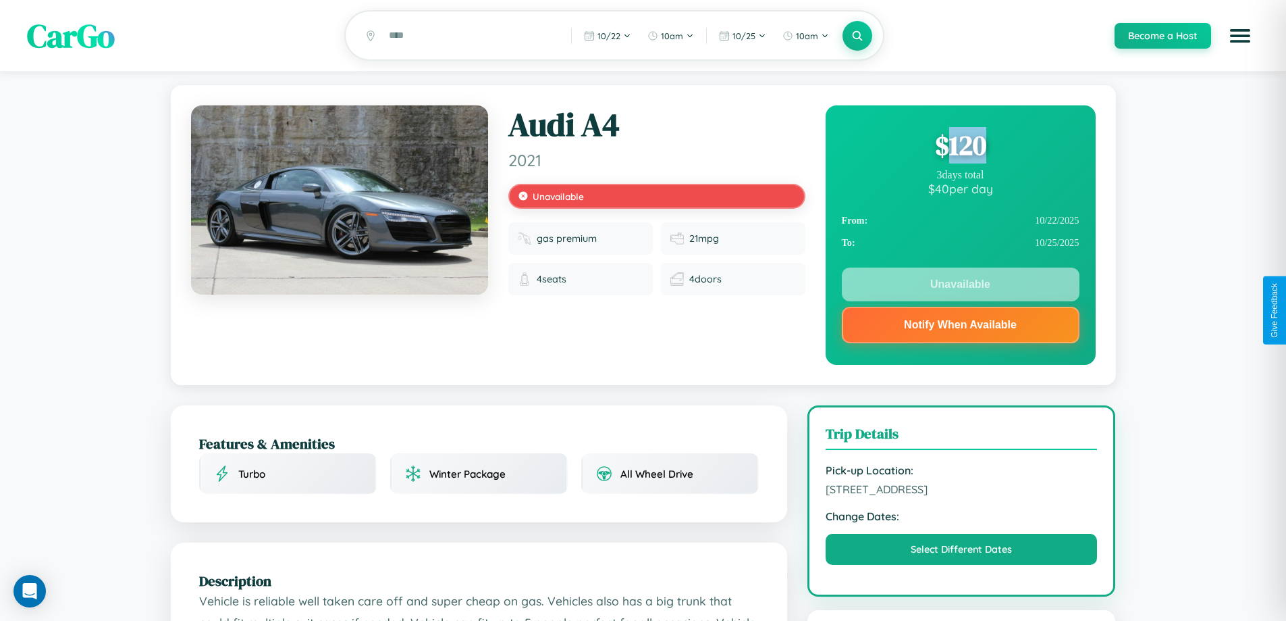
click at [960, 147] on div "$ 120" at bounding box center [961, 145] width 238 height 36
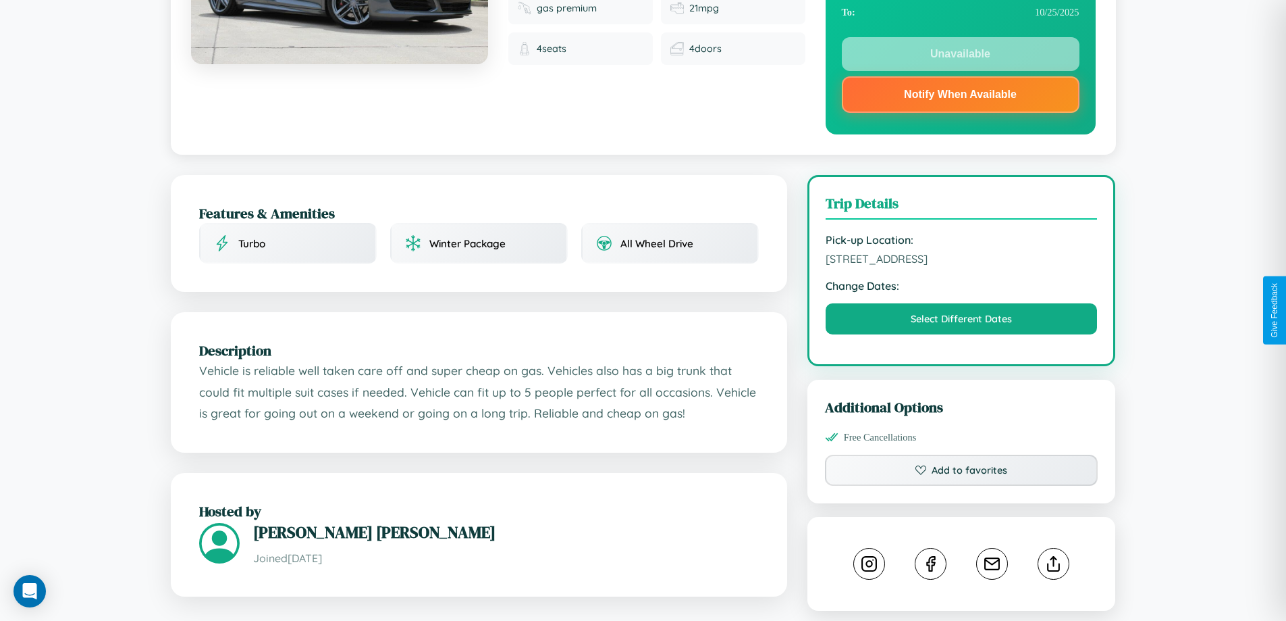
scroll to position [486, 0]
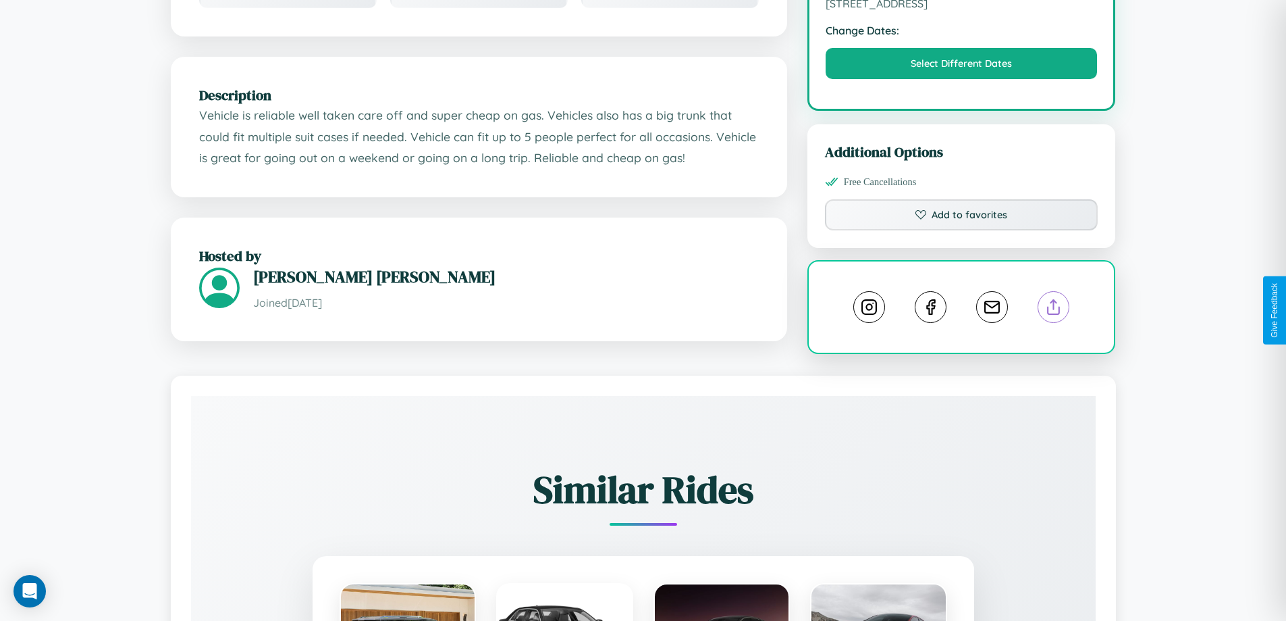
click at [1054, 309] on line at bounding box center [1054, 304] width 0 height 9
